Goal: Transaction & Acquisition: Obtain resource

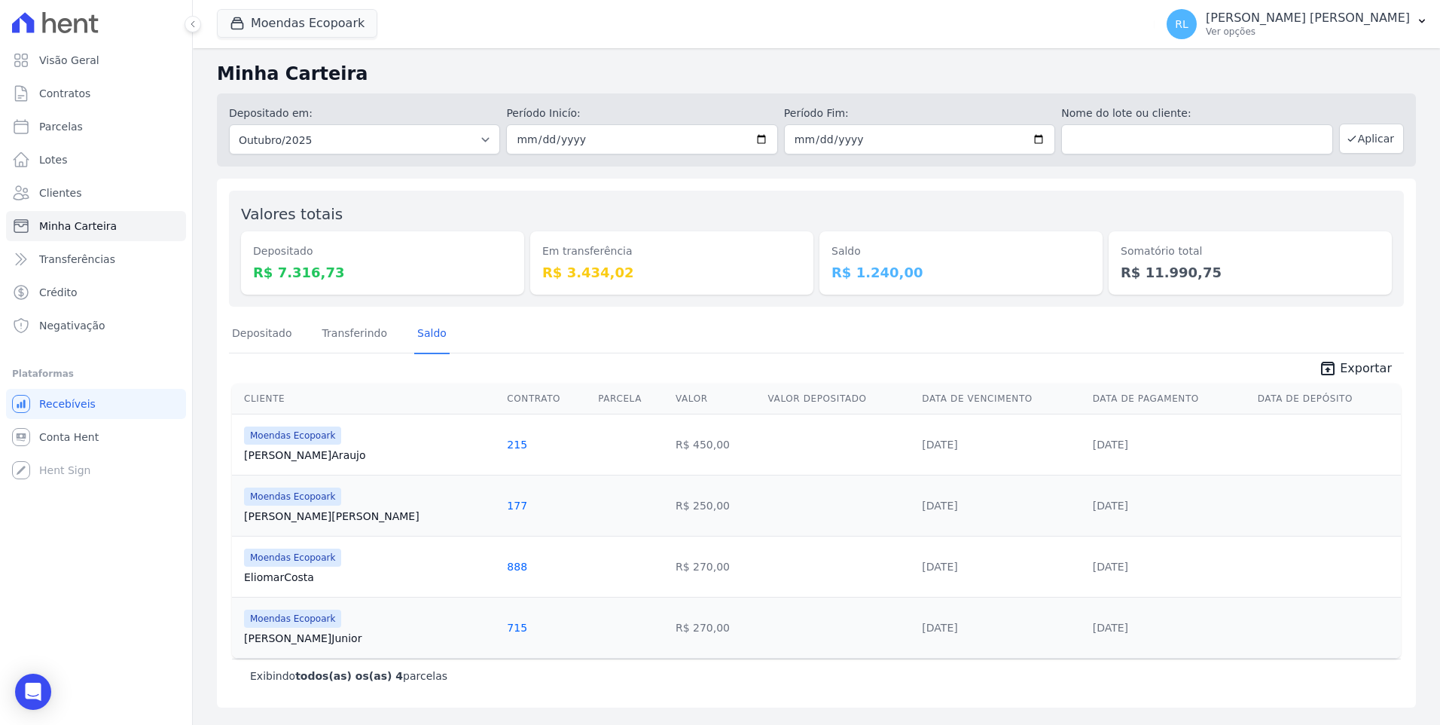
click at [89, 128] on link "Parcelas" at bounding box center [96, 126] width 180 height 30
select select
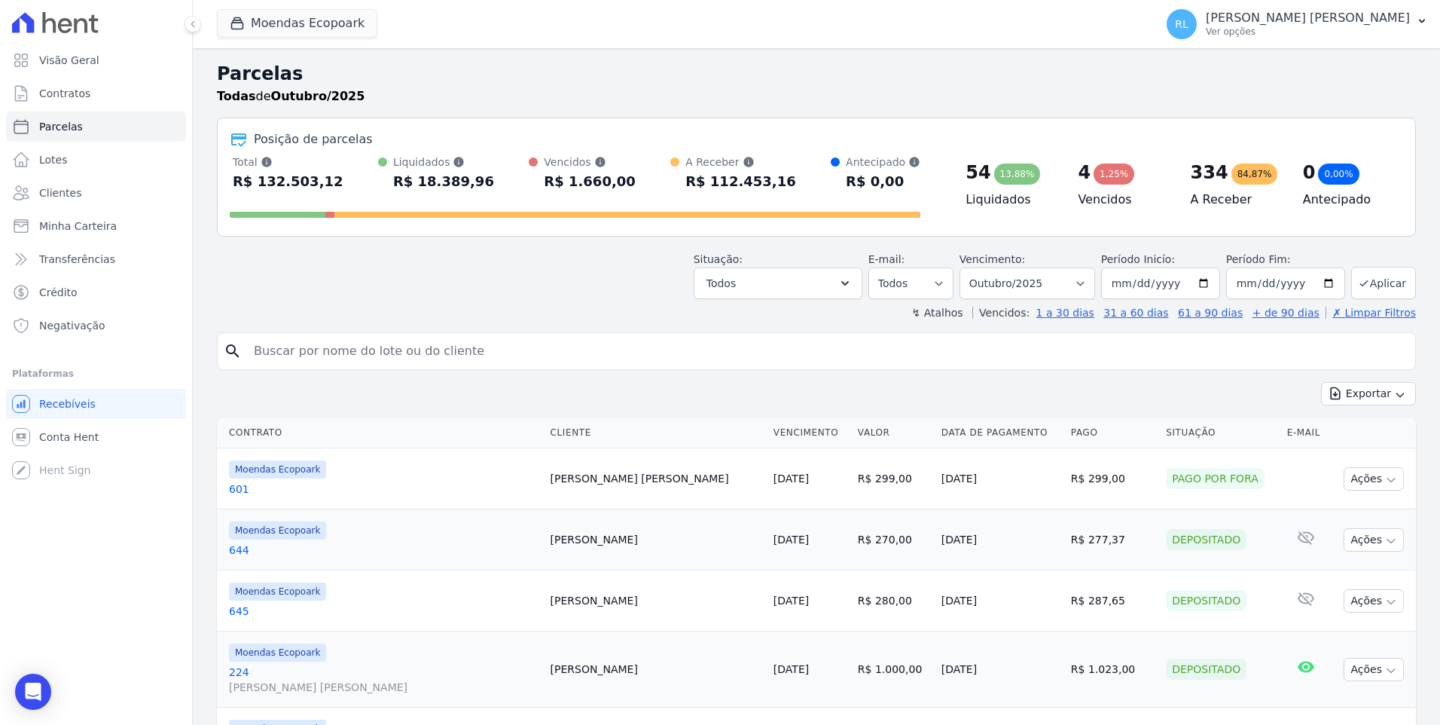
click at [307, 346] on input "search" at bounding box center [827, 351] width 1165 height 30
type input "504"
select select
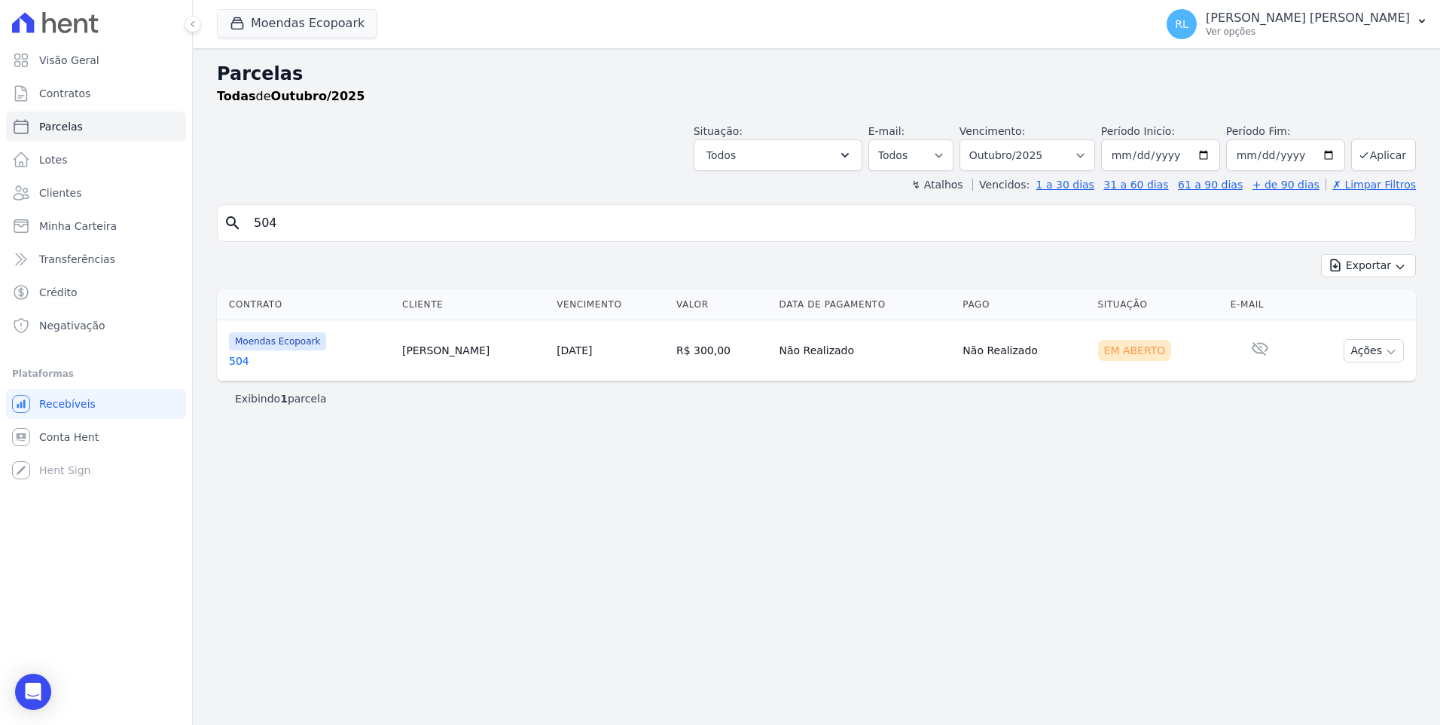
click at [247, 365] on link "504" at bounding box center [309, 360] width 161 height 15
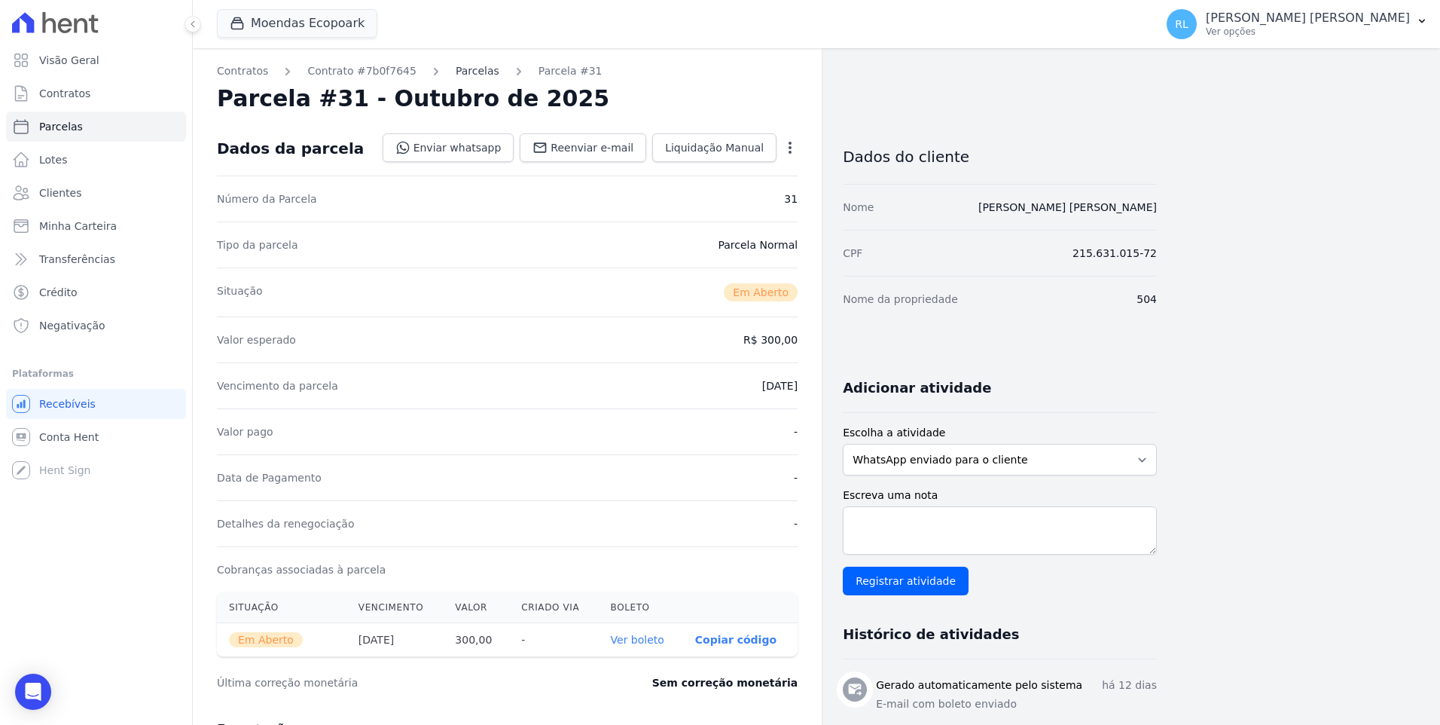
click at [468, 74] on link "Parcelas" at bounding box center [478, 71] width 44 height 16
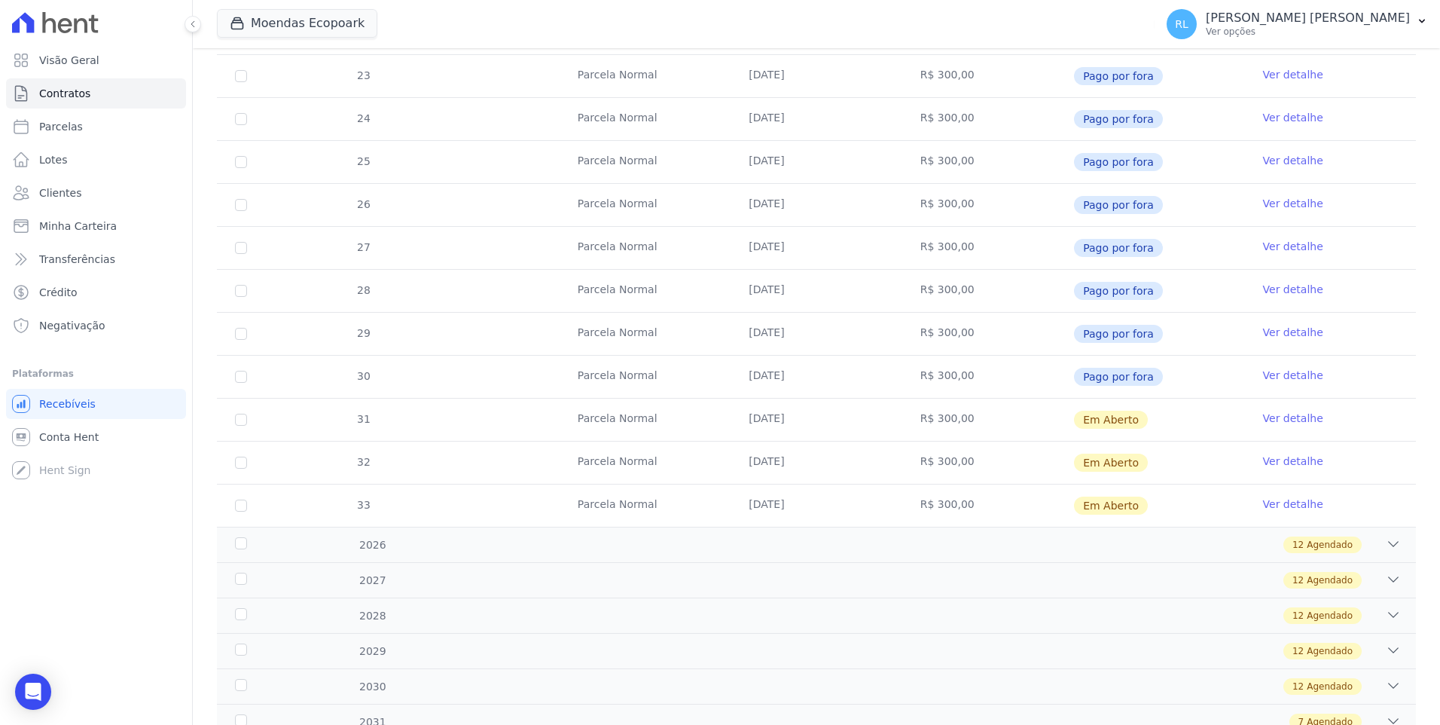
scroll to position [436, 0]
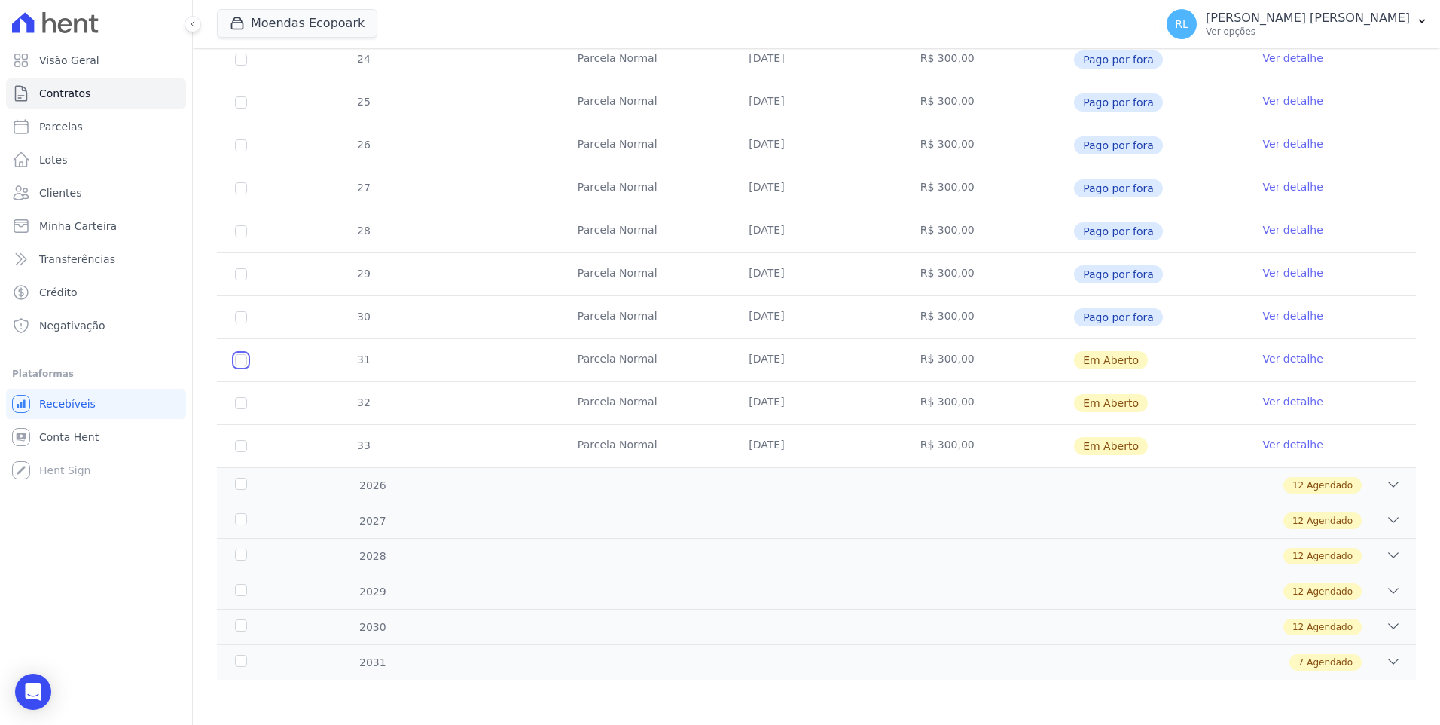
click at [243, 365] on input "checkbox" at bounding box center [241, 360] width 12 height 12
checkbox input "true"
click at [240, 399] on input "checkbox" at bounding box center [241, 403] width 12 height 12
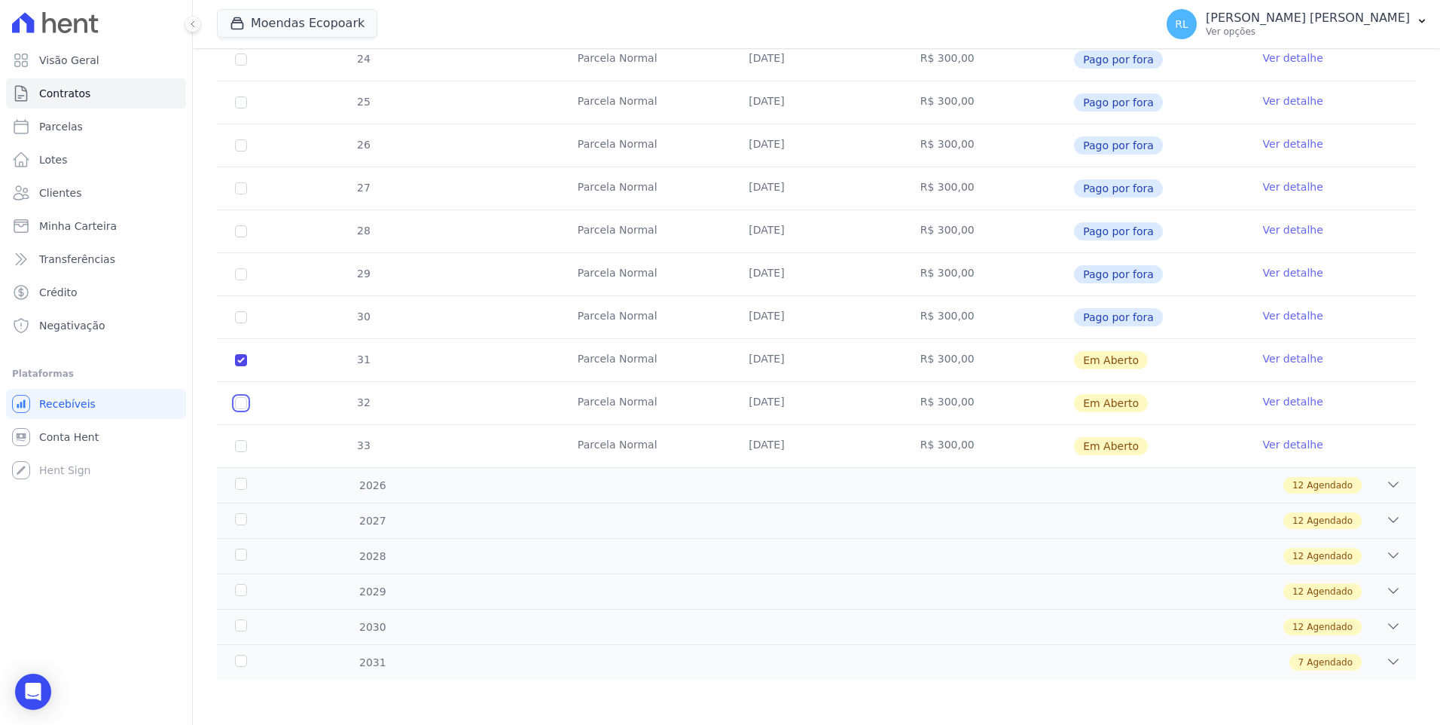
checkbox input "true"
click at [241, 447] on input "checkbox" at bounding box center [241, 446] width 12 height 12
checkbox input "true"
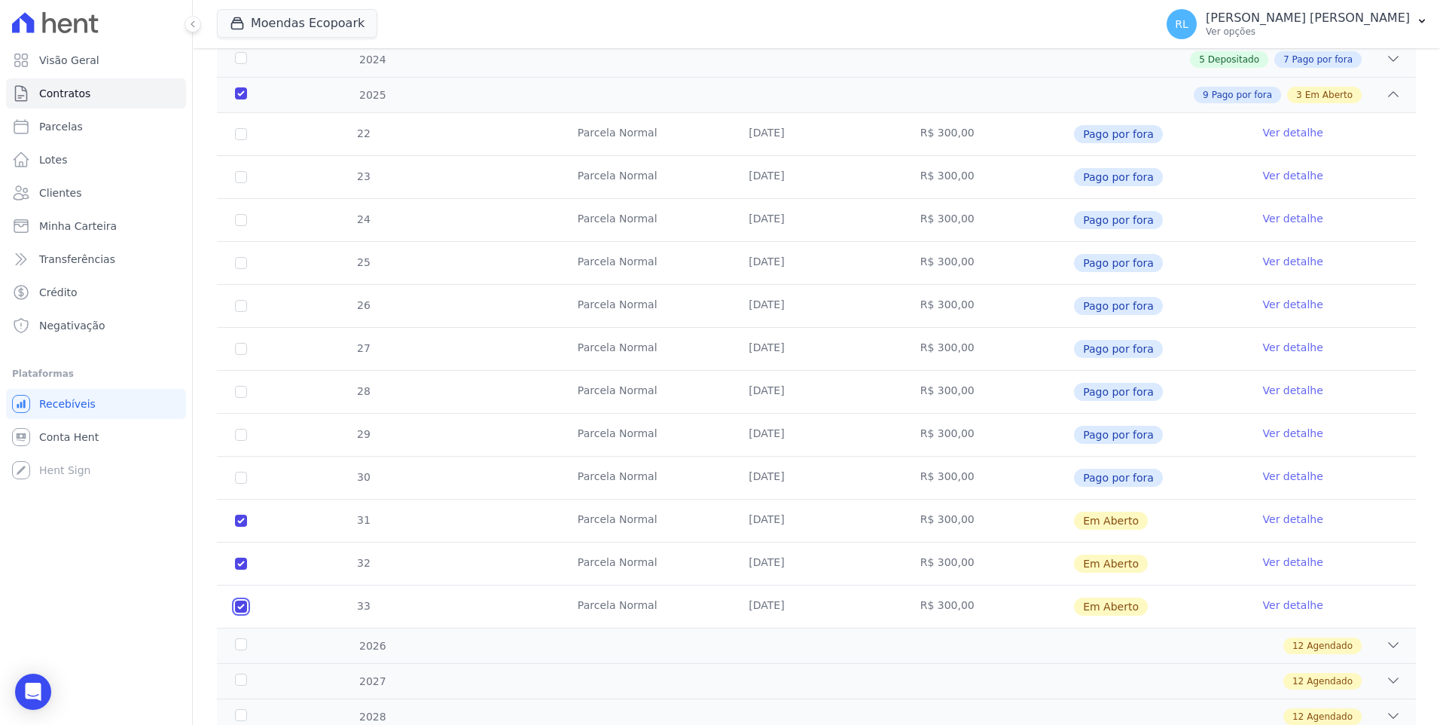
scroll to position [0, 0]
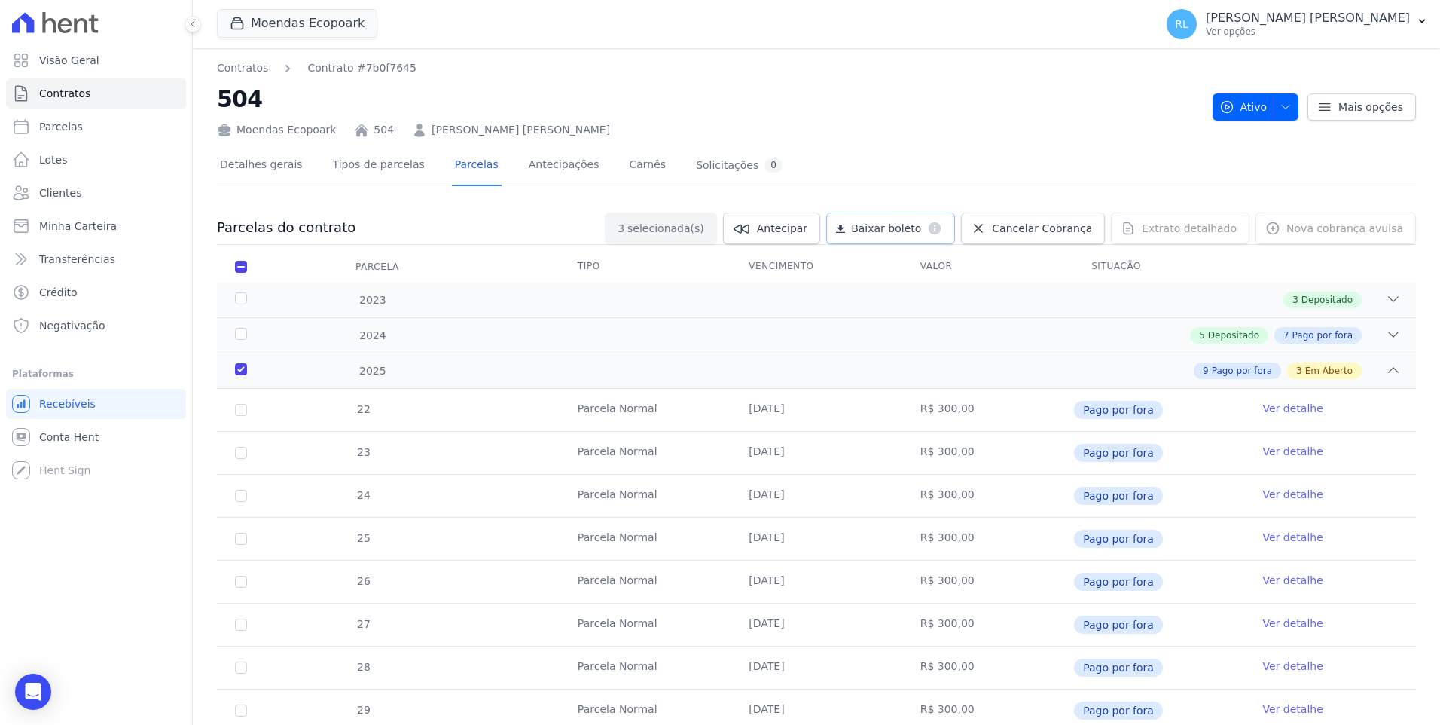
click at [921, 230] on span "Baixar boleto" at bounding box center [886, 228] width 70 height 15
click at [76, 133] on span "Parcelas" at bounding box center [61, 126] width 44 height 15
select select
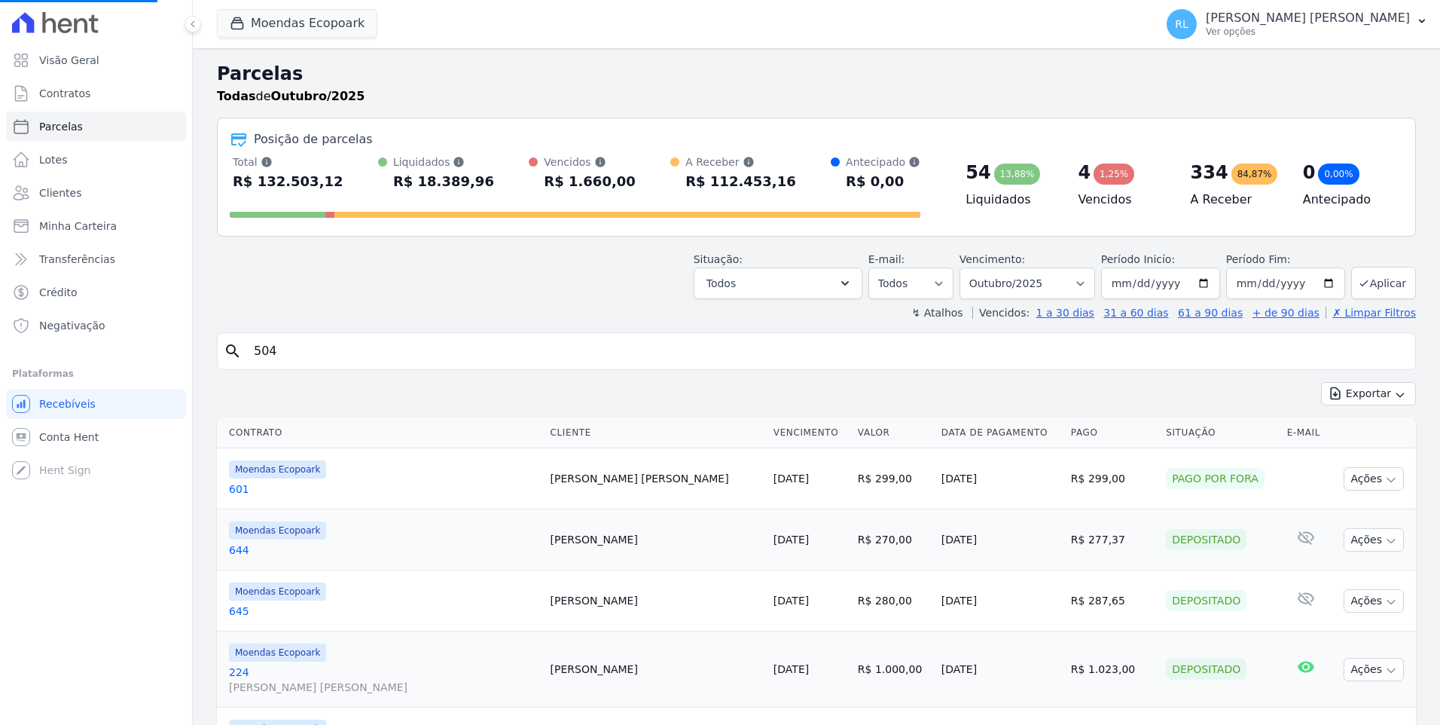
select select
click at [411, 350] on input "search" at bounding box center [827, 351] width 1165 height 30
type input "505"
select select
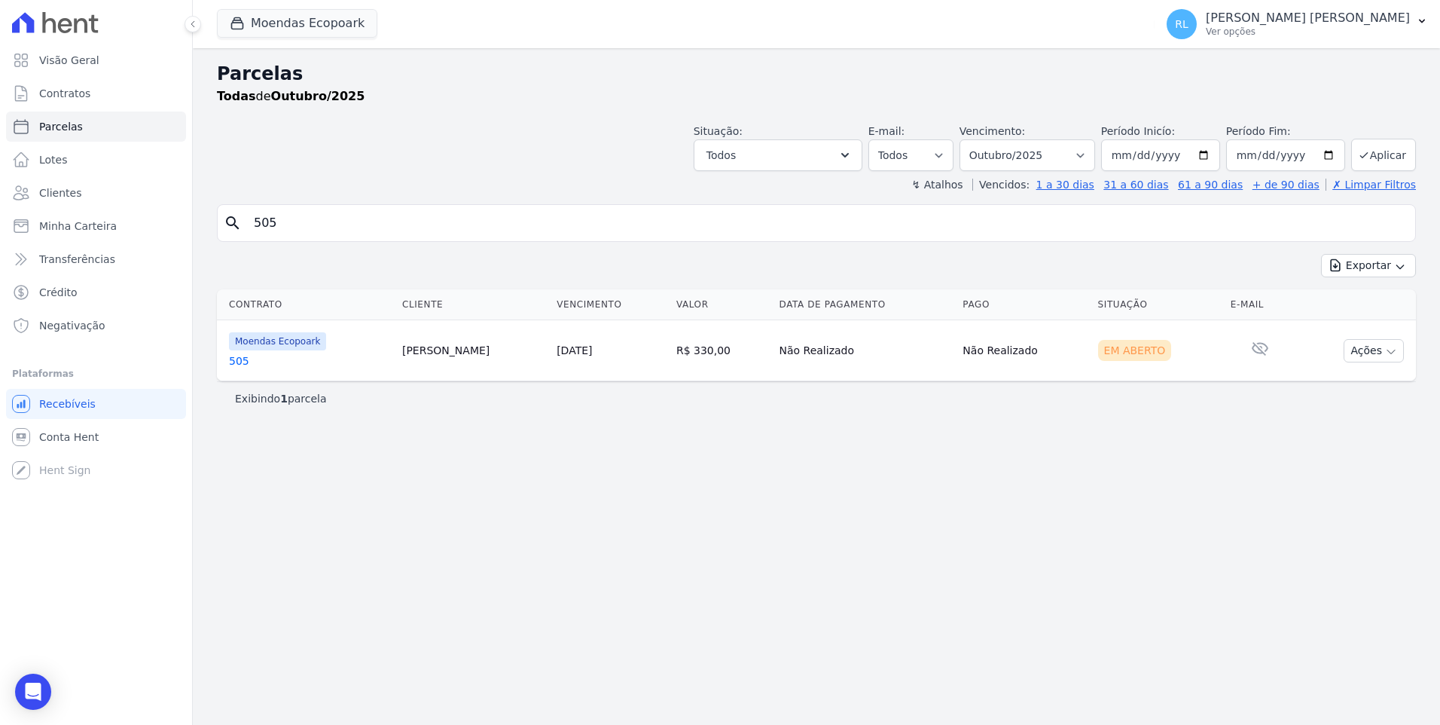
click at [240, 360] on link "505" at bounding box center [309, 360] width 161 height 15
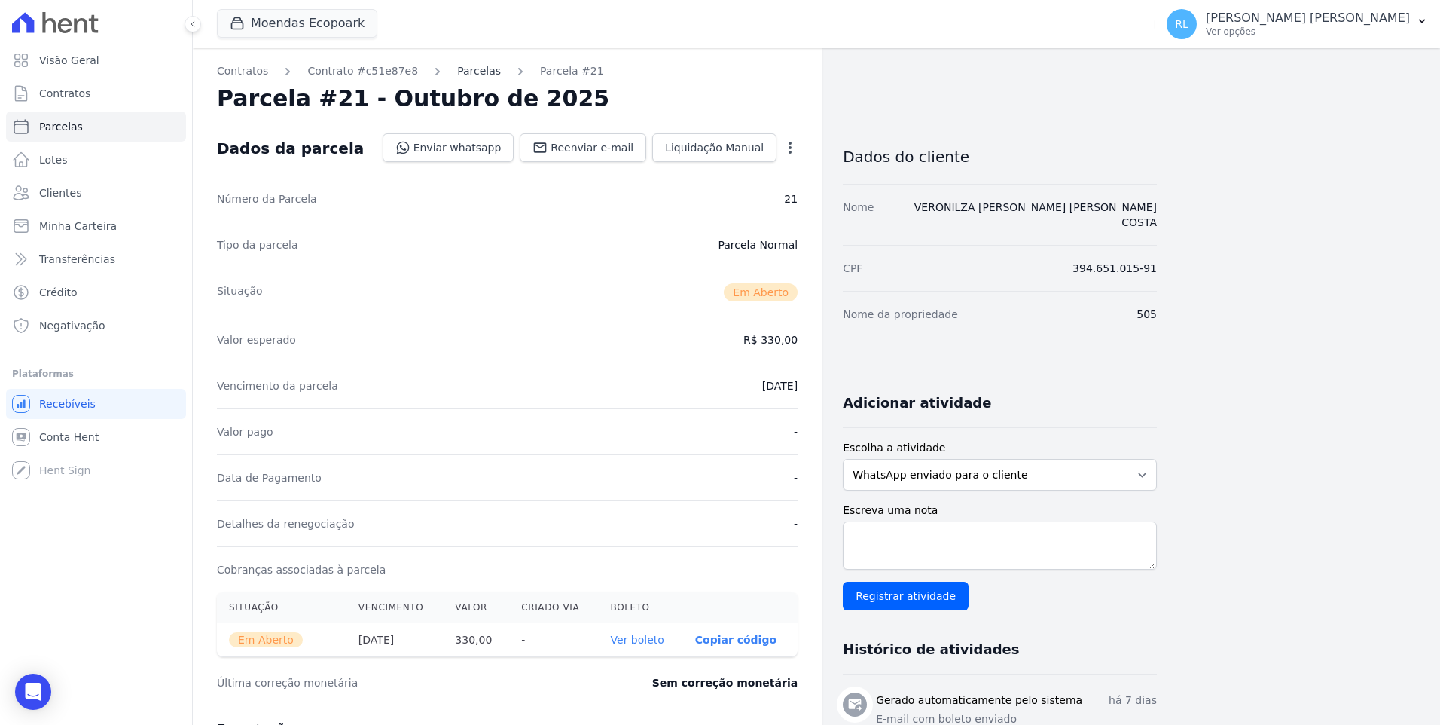
click at [470, 74] on link "Parcelas" at bounding box center [479, 71] width 44 height 16
